Goal: Information Seeking & Learning: Learn about a topic

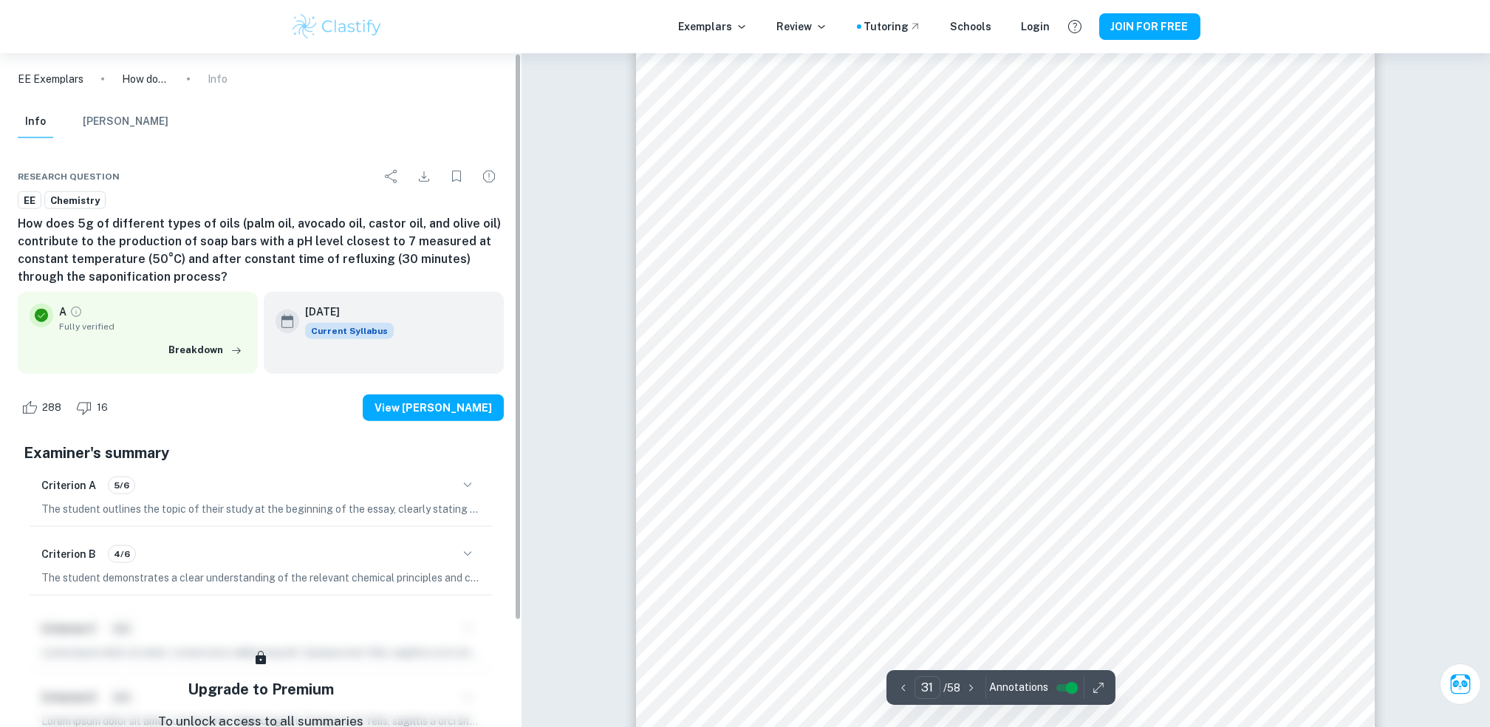
scroll to position [29280, 0]
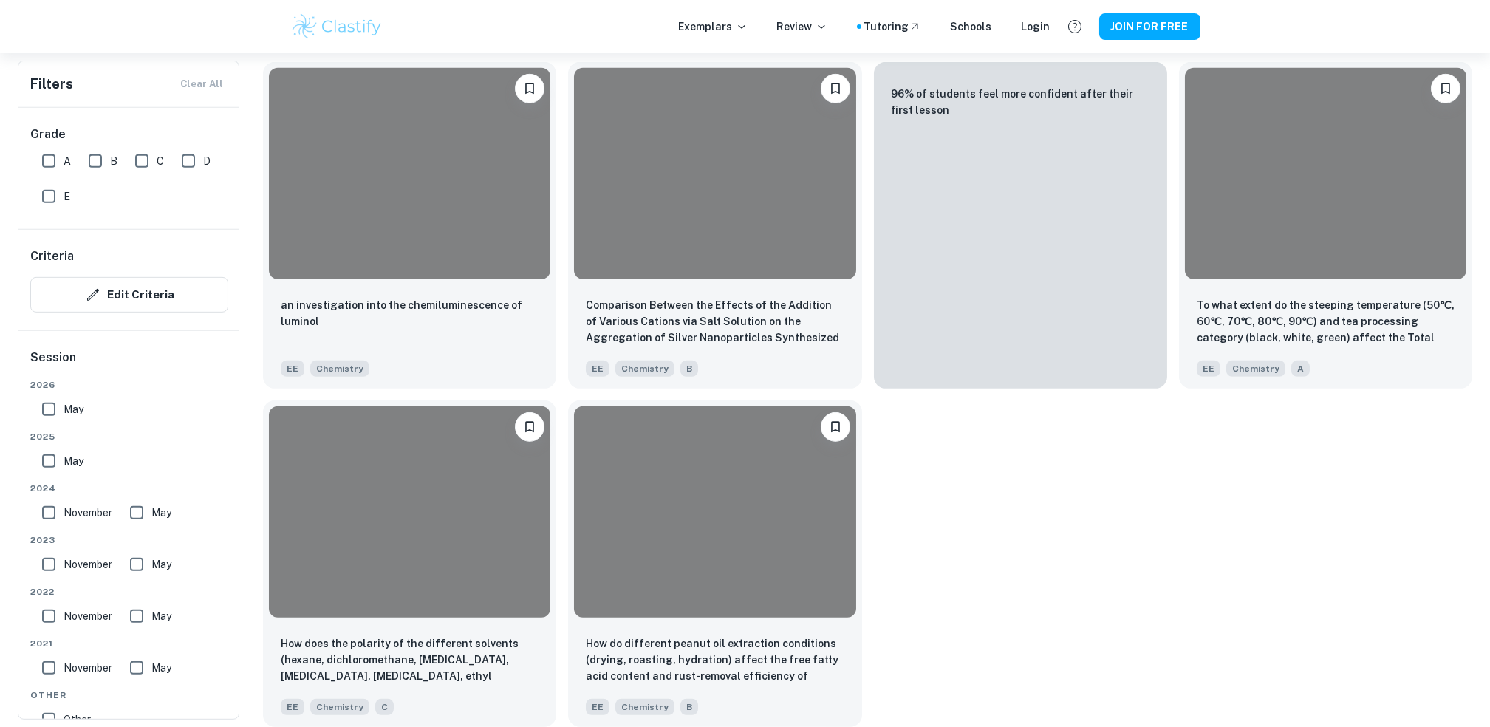
scroll to position [591, 0]
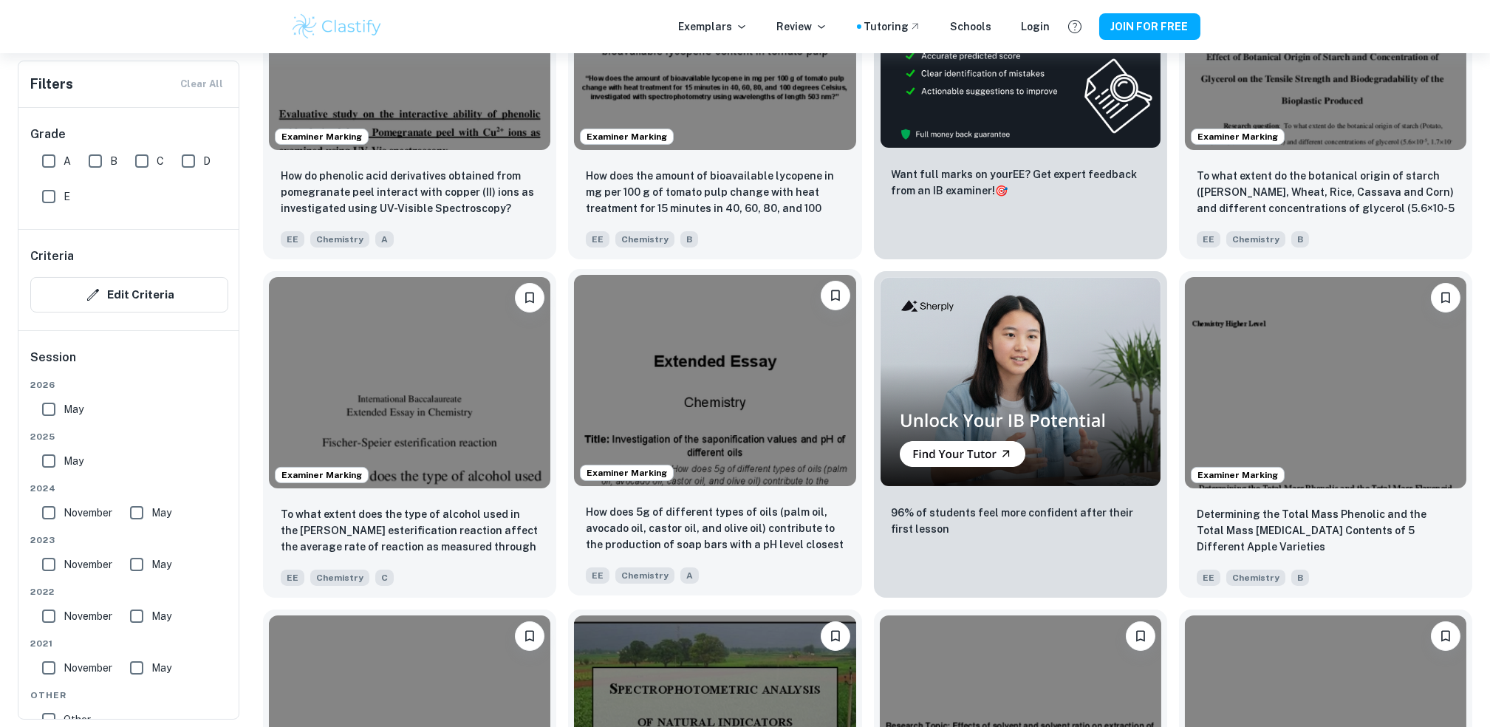
click at [712, 391] on img at bounding box center [715, 380] width 282 height 211
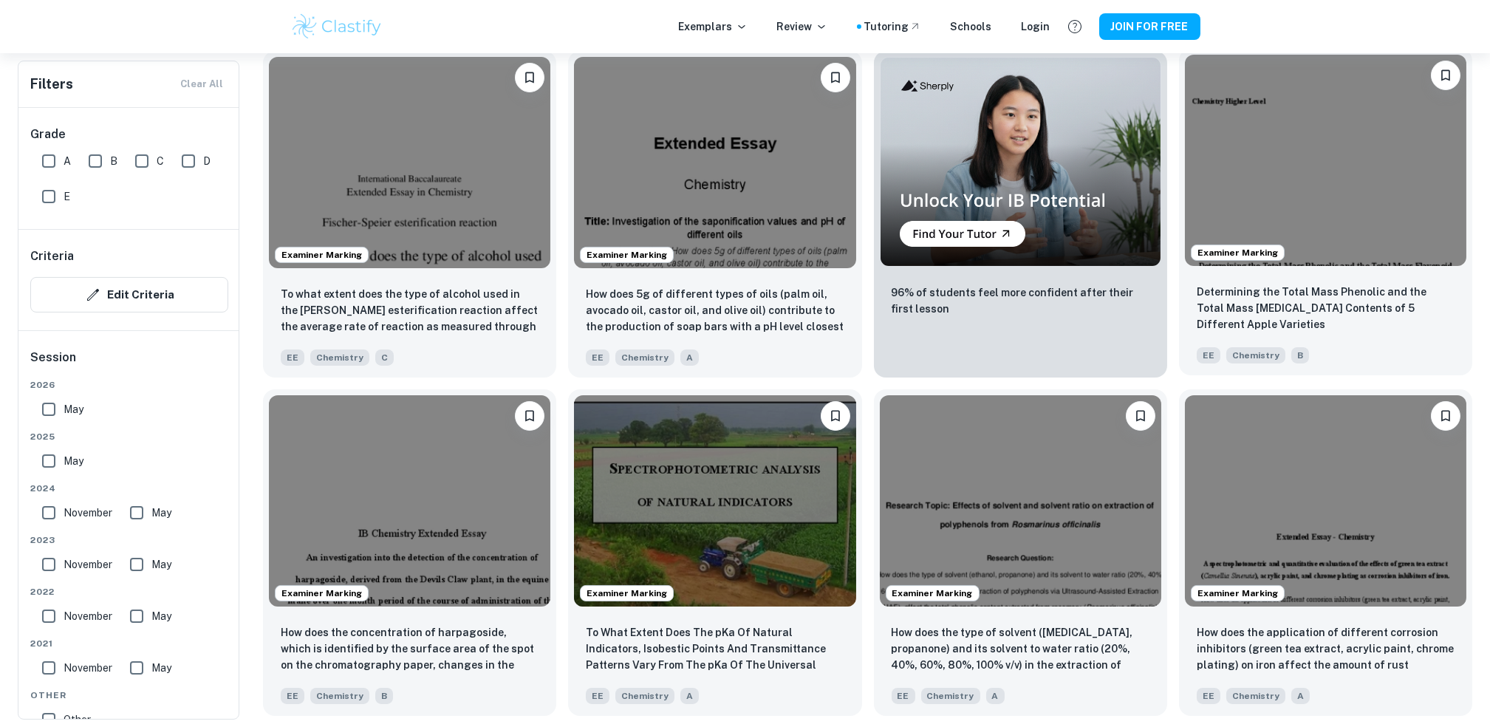
scroll to position [887, 0]
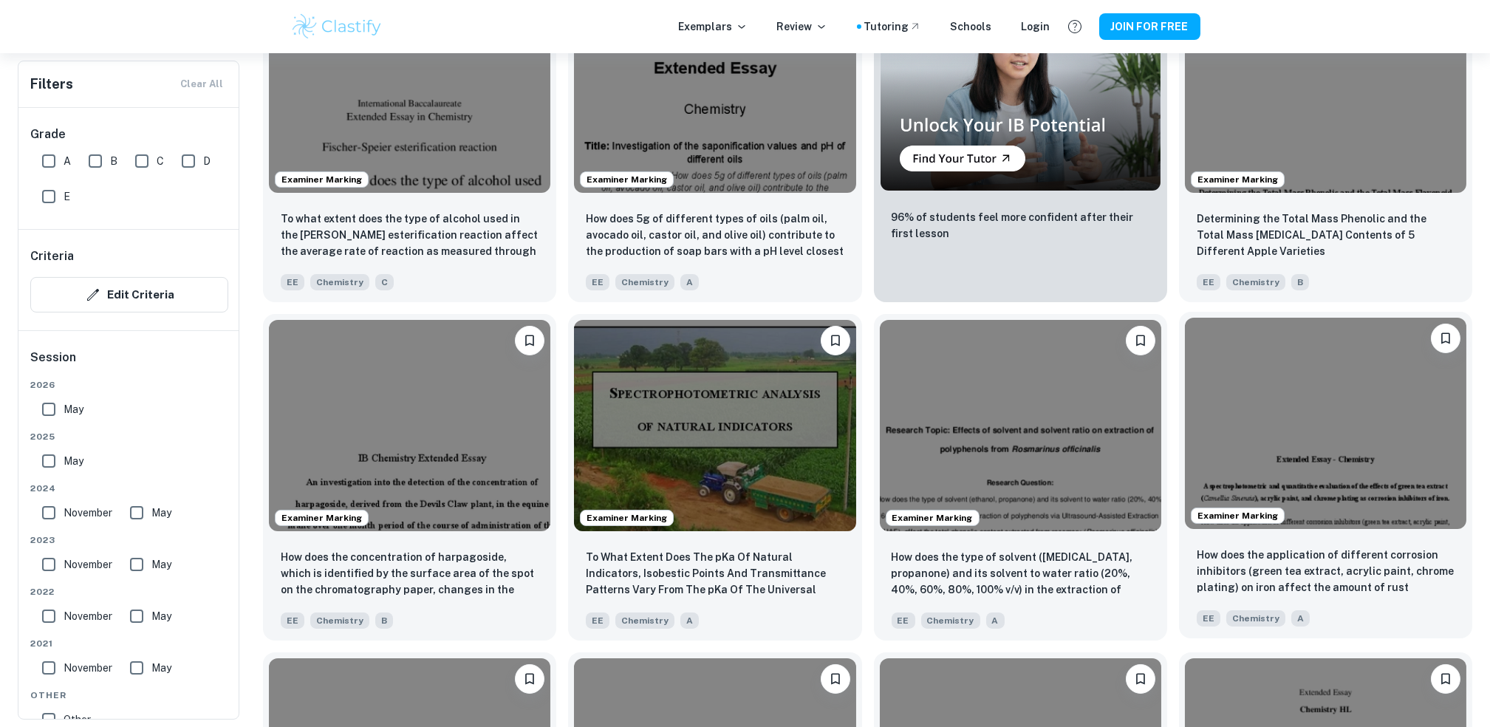
click at [1383, 404] on img at bounding box center [1326, 423] width 282 height 211
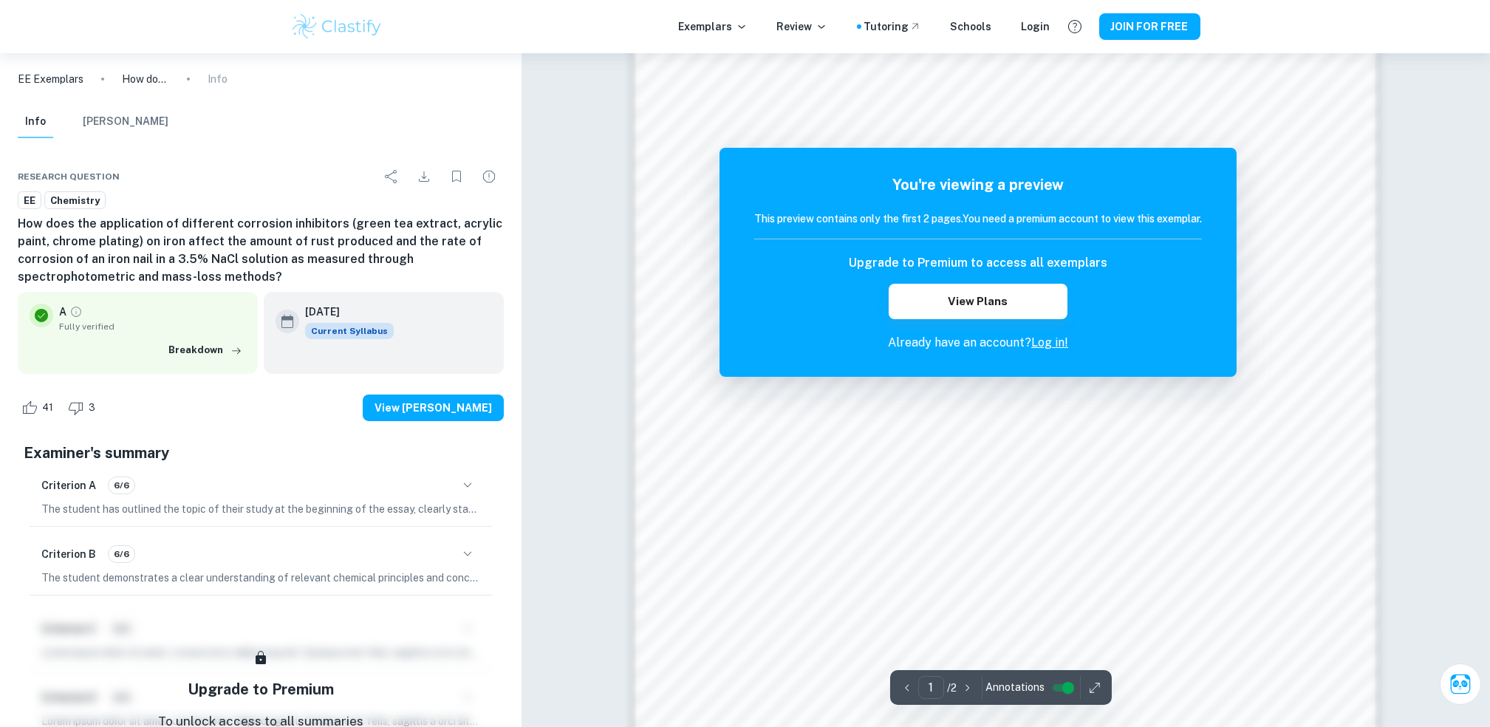
scroll to position [1362, 0]
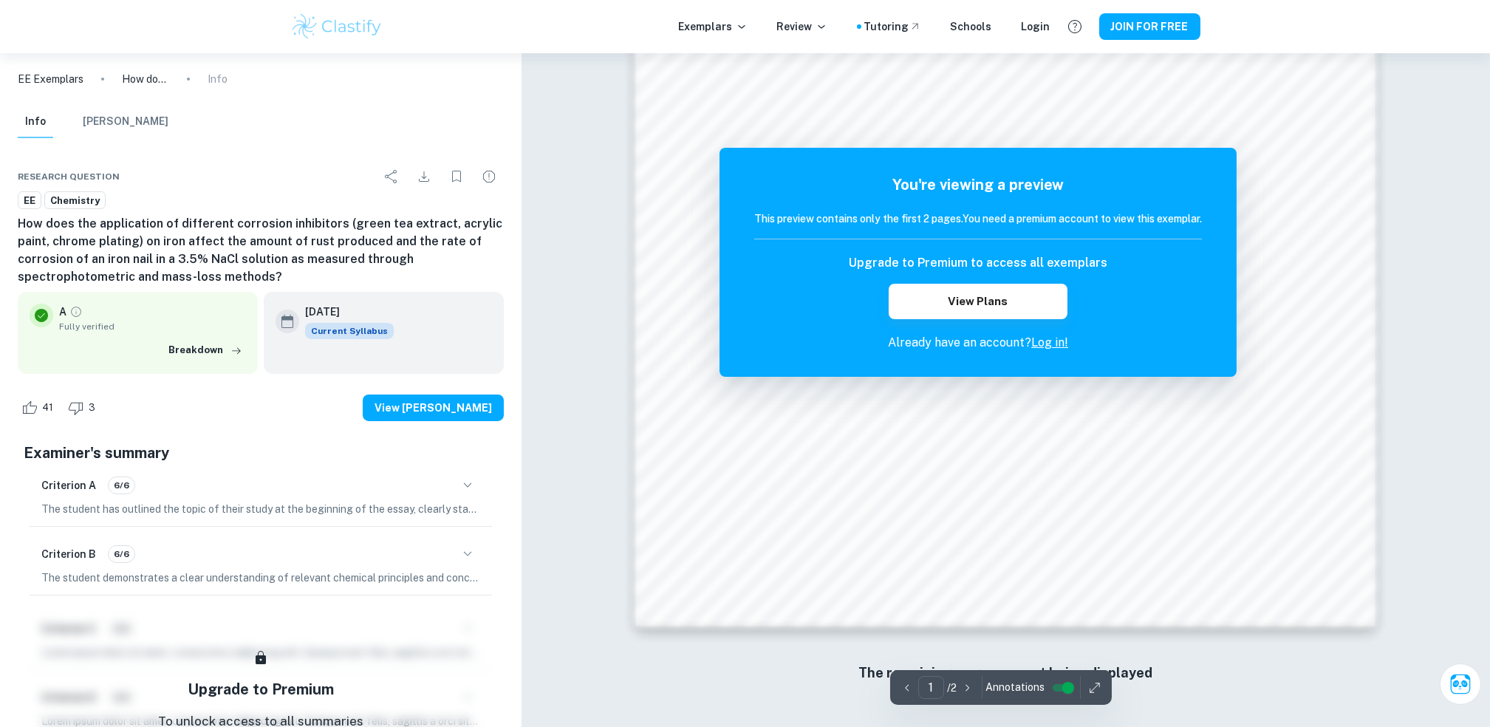
click at [15, 0] on div "Exemplars Review Tutoring Schools Login JOIN FOR FREE" at bounding box center [745, 26] width 1490 height 53
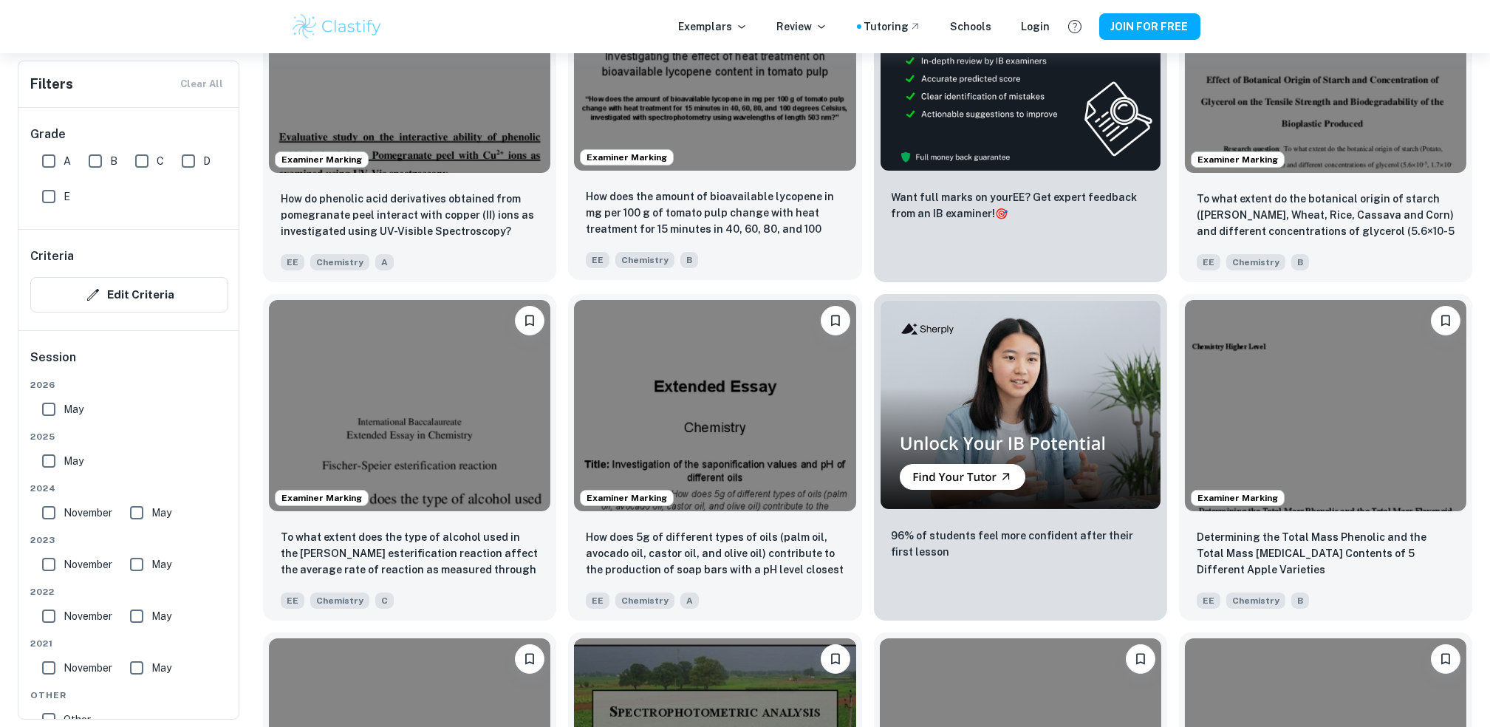
scroll to position [394, 0]
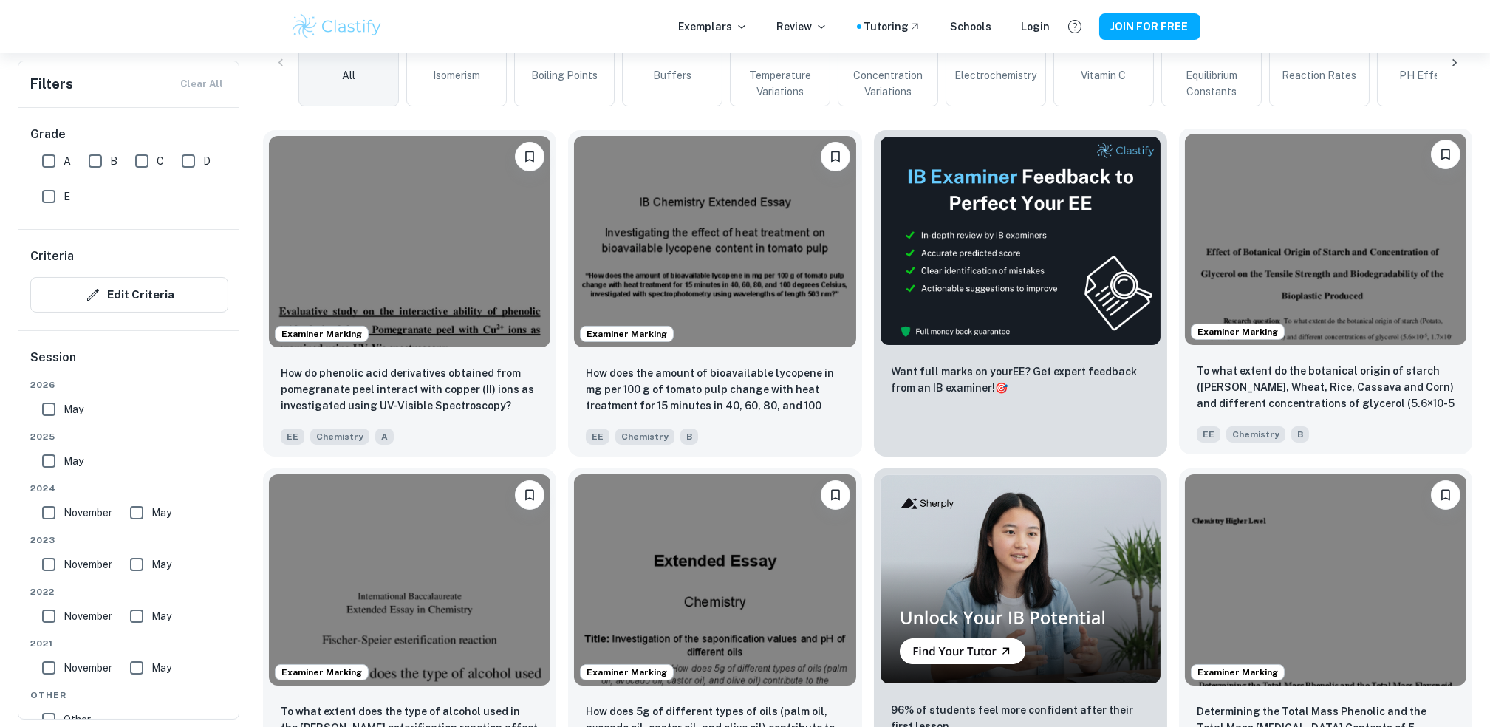
click at [1259, 278] on img at bounding box center [1326, 239] width 282 height 211
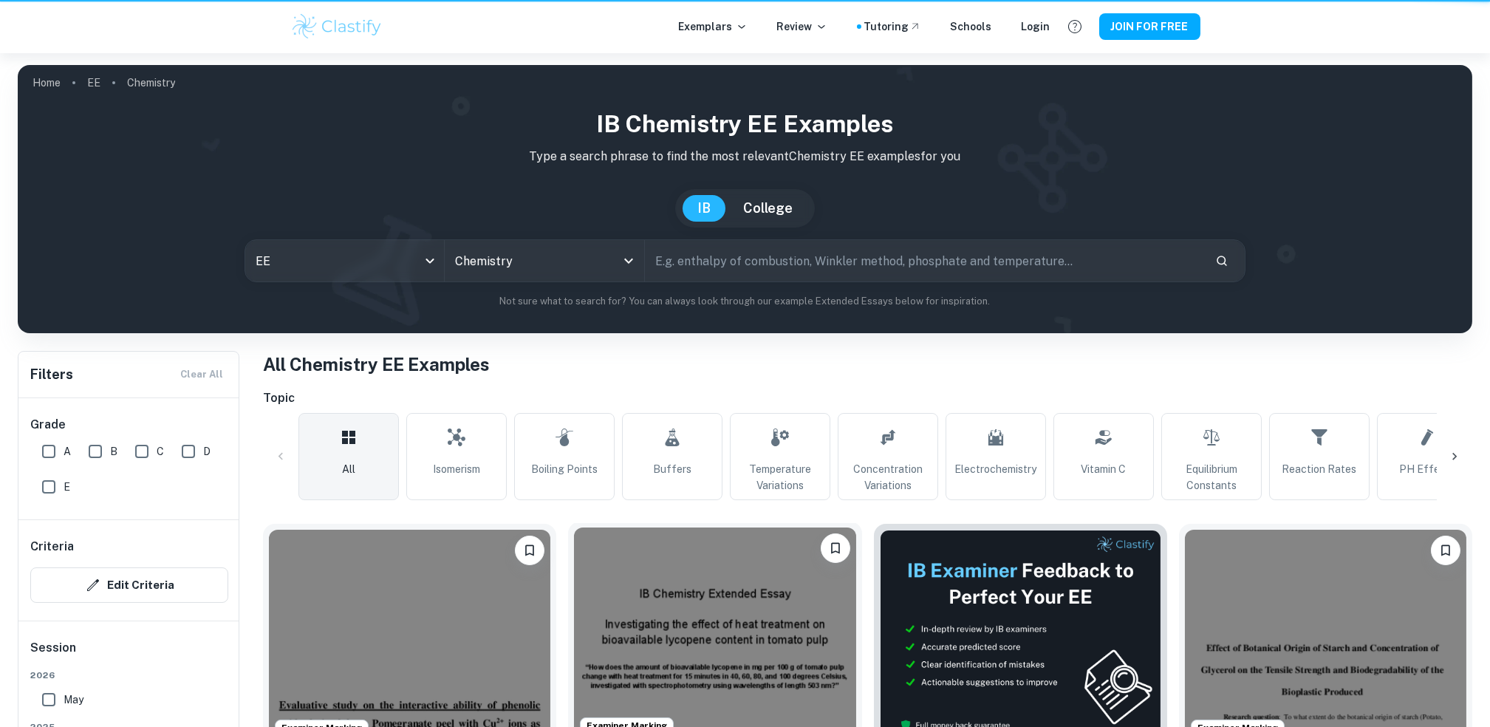
scroll to position [394, 0]
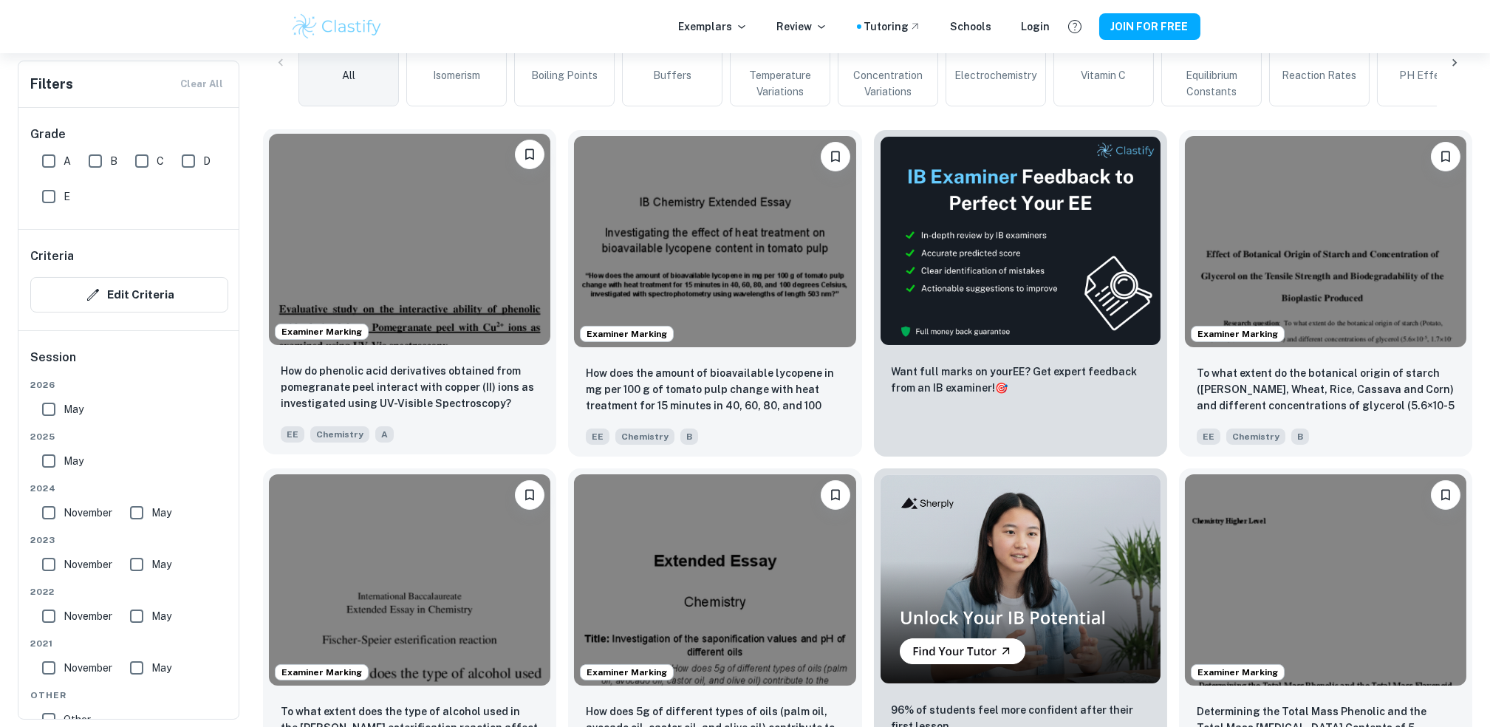
click at [457, 279] on img at bounding box center [410, 239] width 282 height 211
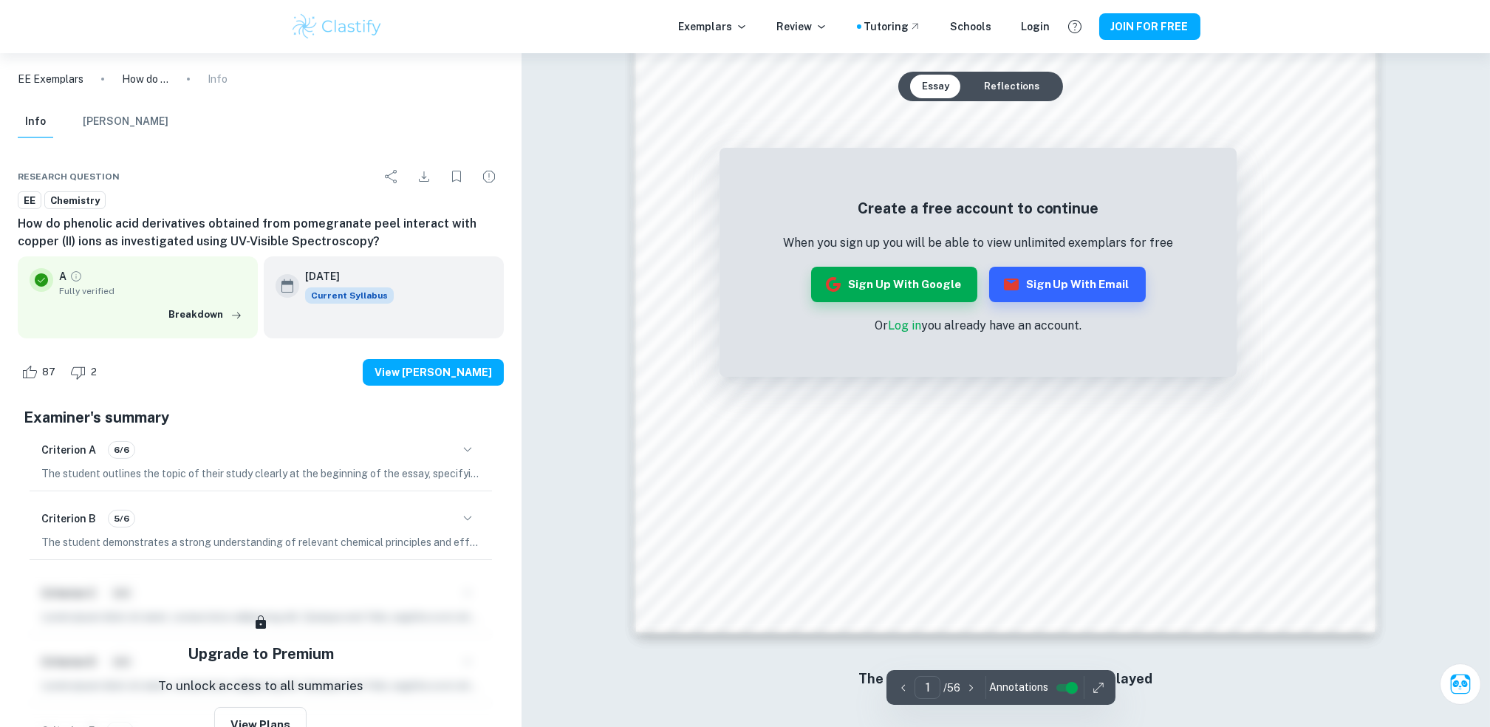
scroll to position [1539, 0]
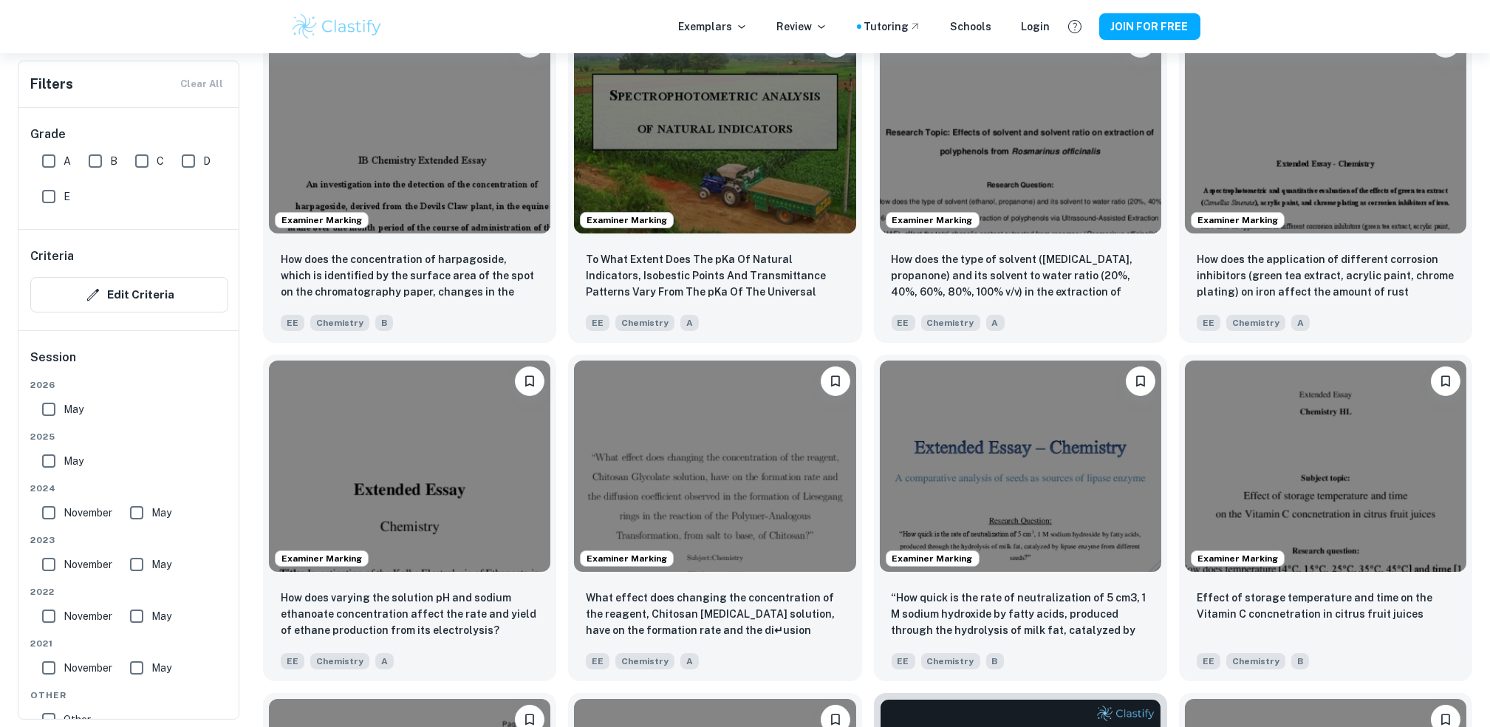
scroll to position [1182, 0]
